Goal: Find specific page/section: Find specific page/section

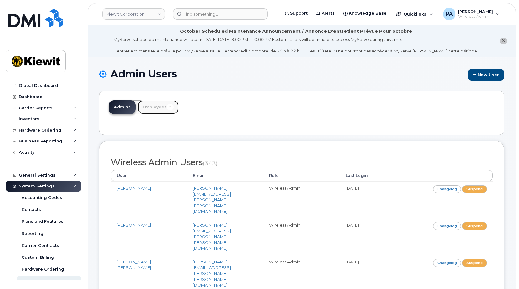
click at [162, 106] on link "Employees 2" at bounding box center [158, 107] width 41 height 14
click at [189, 16] on input at bounding box center [220, 13] width 95 height 11
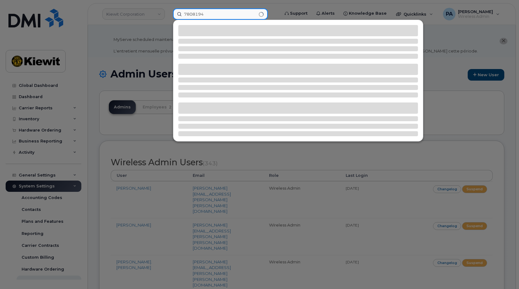
type input "7808194"
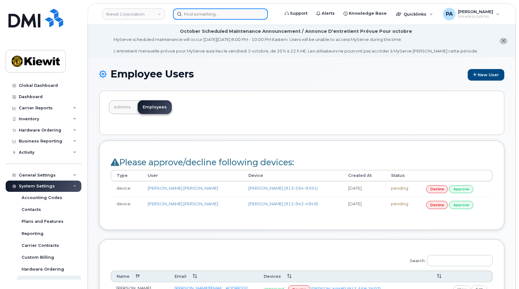
drag, startPoint x: 0, startPoint y: 0, endPoint x: 189, endPoint y: 16, distance: 189.8
click at [189, 16] on input at bounding box center [220, 13] width 95 height 11
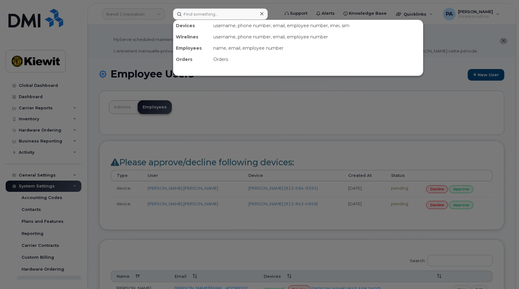
click at [184, 25] on div "Devices" at bounding box center [192, 25] width 38 height 11
click at [221, 13] on input at bounding box center [220, 13] width 95 height 11
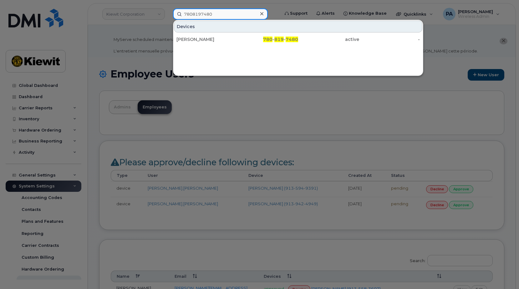
type input "7808197480"
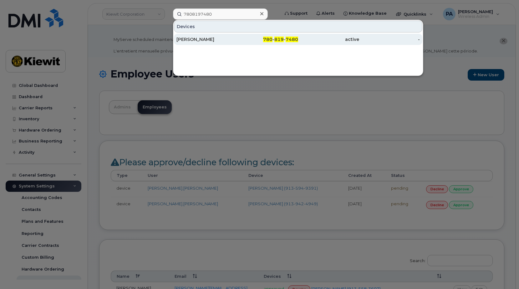
click at [230, 38] on div "[PERSON_NAME]" at bounding box center [206, 39] width 61 height 6
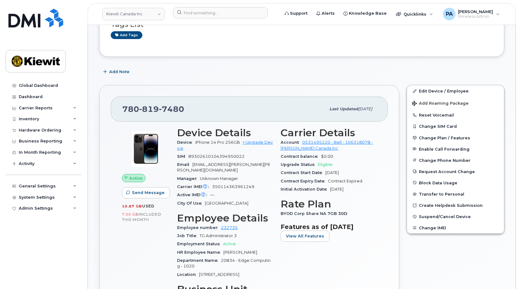
scroll to position [125, 0]
